Goal: Information Seeking & Learning: Learn about a topic

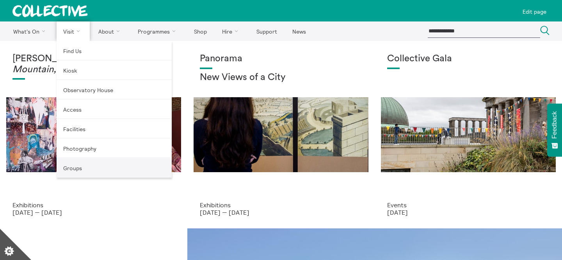
click at [93, 167] on link "Groups" at bounding box center [114, 168] width 115 height 20
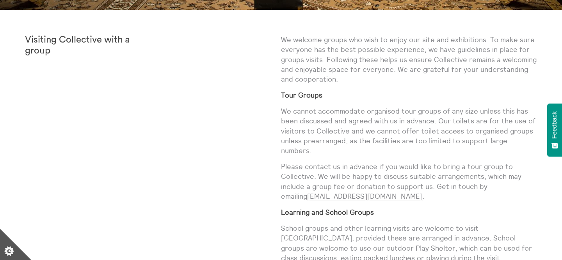
scroll to position [273, 0]
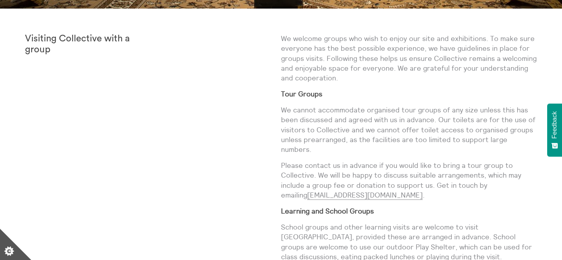
click at [334, 36] on p "We welcome groups who wish to enjoy our site and exhibitions. To make sure ever…" at bounding box center [409, 58] width 256 height 49
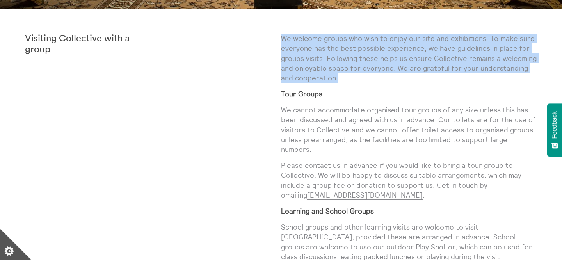
click at [332, 56] on p "We welcome groups who wish to enjoy our site and exhibitions. To make sure ever…" at bounding box center [409, 58] width 256 height 49
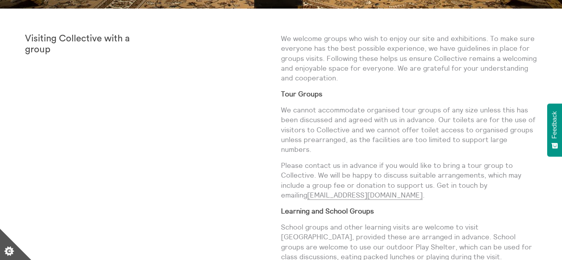
click at [332, 56] on p "We welcome groups who wish to enjoy our site and exhibitions. To make sure ever…" at bounding box center [409, 58] width 256 height 49
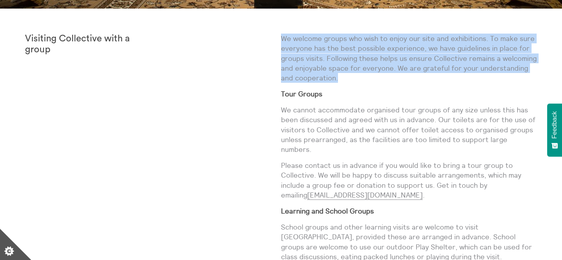
click at [316, 84] on div "We welcome groups who wish to enjoy our site and exhibitions. To make sure ever…" at bounding box center [409, 178] width 256 height 289
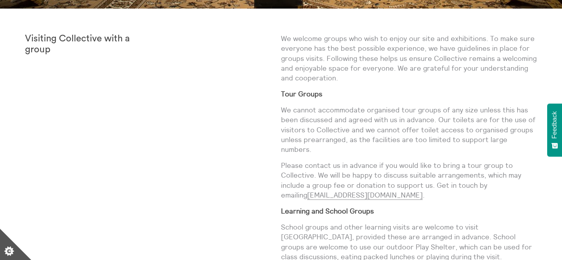
drag, startPoint x: 280, startPoint y: 41, endPoint x: 372, endPoint y: 132, distance: 129.1
click at [372, 132] on div "We welcome groups who wish to enjoy our site and exhibitions. To make sure ever…" at bounding box center [409, 178] width 256 height 289
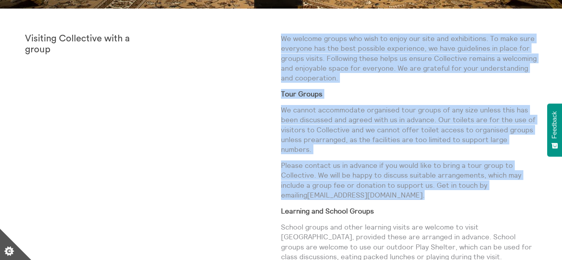
drag, startPoint x: 392, startPoint y: 186, endPoint x: 282, endPoint y: 36, distance: 186.0
click at [282, 36] on div "We welcome groups who wish to enjoy our site and exhibitions. To make sure ever…" at bounding box center [409, 178] width 256 height 289
copy div "We welcome groups who wish to enjoy our site and exhibitions. To make sure ever…"
